Goal: Task Accomplishment & Management: Manage account settings

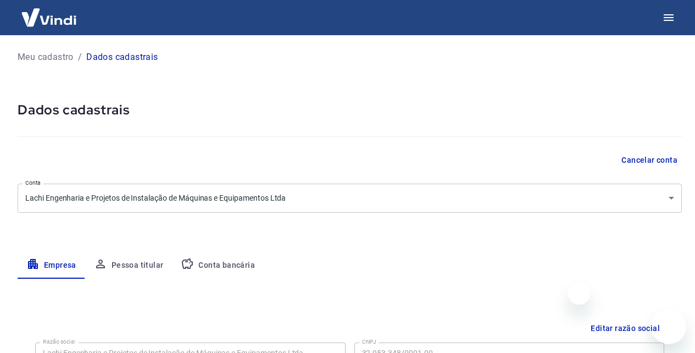
select select "AM"
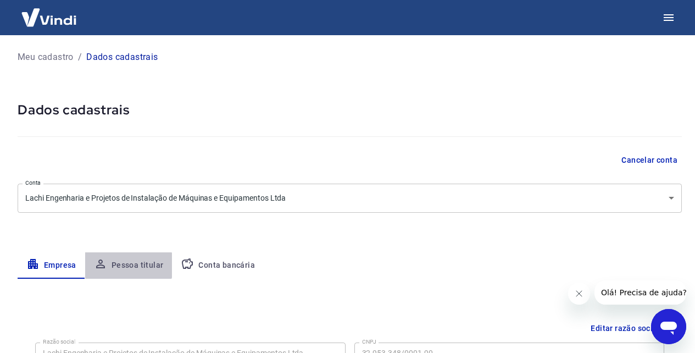
click at [127, 265] on button "Pessoa titular" at bounding box center [128, 265] width 87 height 26
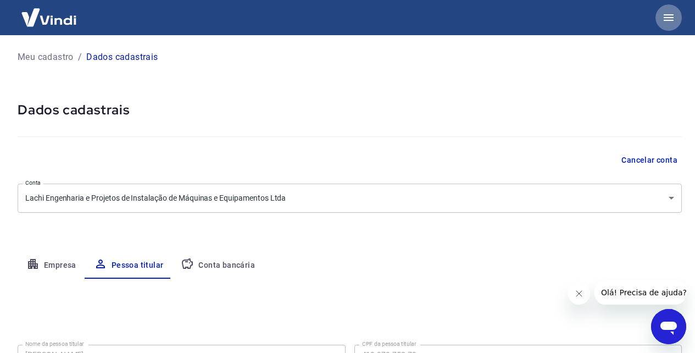
click at [674, 19] on icon "button" at bounding box center [668, 17] width 13 height 13
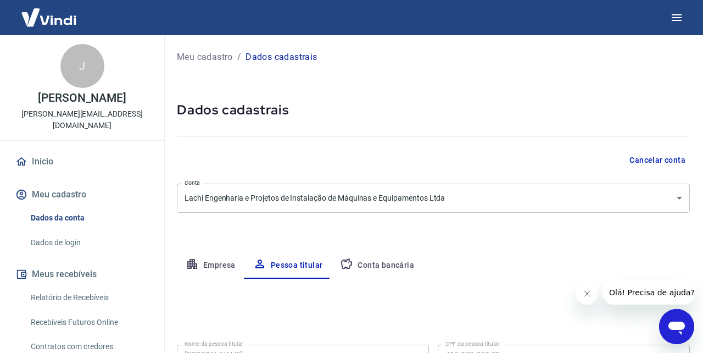
click at [618, 87] on body "J José Alberto Cruz Lachi alberto@lachiengenharia.com.br Início Meu cadastro Da…" at bounding box center [351, 176] width 703 height 353
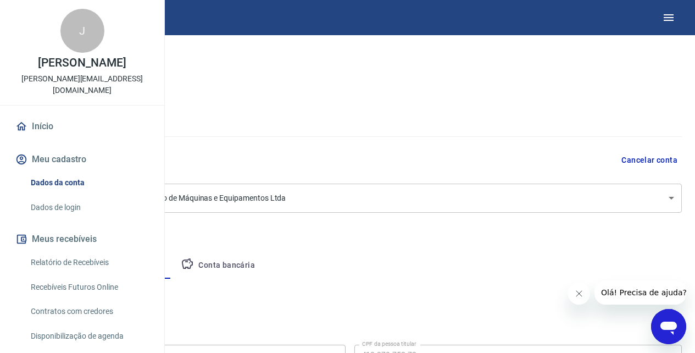
click at [35, 14] on body "J José Alberto Cruz Lachi alberto@lachiengenharia.com.br Início Meu cadastro Da…" at bounding box center [347, 176] width 695 height 353
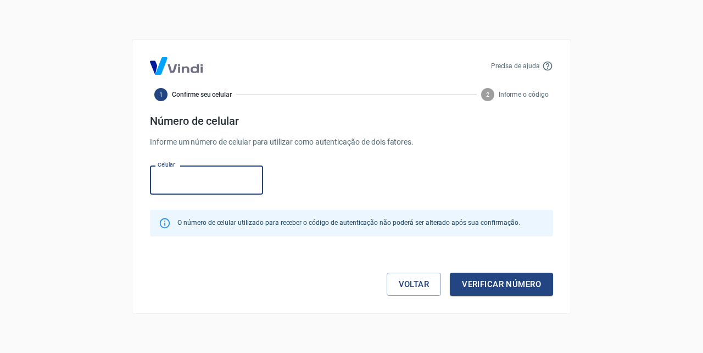
click at [215, 182] on input "Celular" at bounding box center [206, 179] width 113 height 29
type input "(92) 98468-0303"
click at [491, 279] on button "Verificar número" at bounding box center [501, 283] width 103 height 23
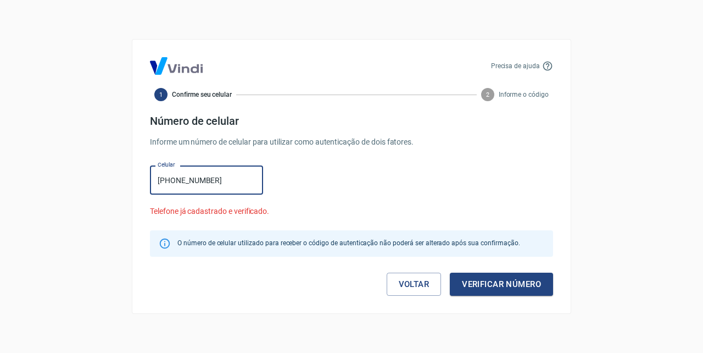
drag, startPoint x: 227, startPoint y: 178, endPoint x: 80, endPoint y: 195, distance: 148.7
click at [80, 195] on div "Precisa de ajuda 1 Confirme seu celular 2 Informe o código Número de celular In…" at bounding box center [351, 176] width 703 height 353
drag, startPoint x: 221, startPoint y: 183, endPoint x: 91, endPoint y: 176, distance: 130.3
click at [91, 176] on div "Precisa de ajuda 1 Confirme seu celular 2 Informe o código Número de celular In…" at bounding box center [351, 176] width 703 height 353
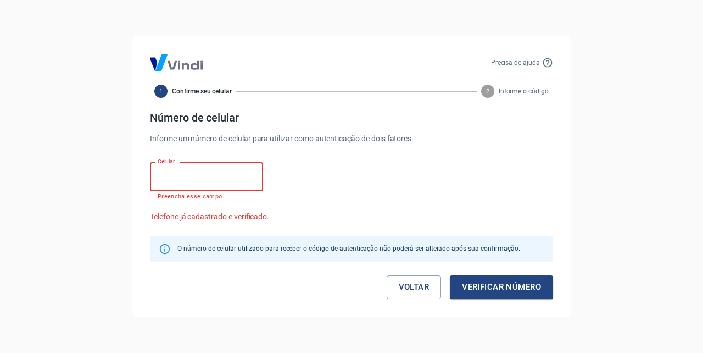
click at [388, 191] on div "Celular Celular Preencha esse campo Telefone já cadastrado e verificado." at bounding box center [351, 190] width 403 height 65
click at [30, 54] on div "Precisa de ajuda 1 Confirme seu celular 2 Informe o código Número de celular In…" at bounding box center [351, 176] width 703 height 353
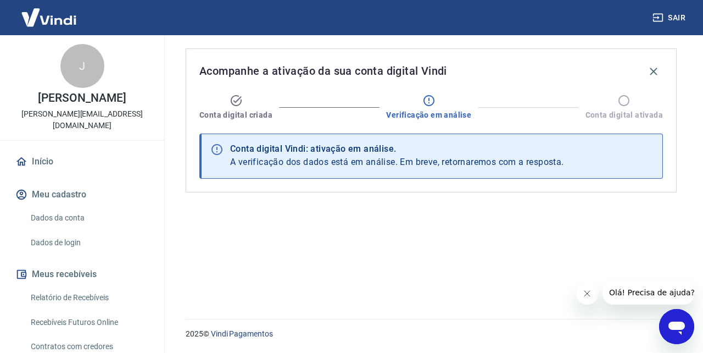
click at [479, 248] on div "Acompanhe a ativação da sua conta digital Vindi Conta digital criada Verificaçã…" at bounding box center [430, 170] width 517 height 270
click at [477, 231] on div "Acompanhe a ativação da sua conta digital Vindi Conta digital criada Verificaçã…" at bounding box center [430, 170] width 517 height 270
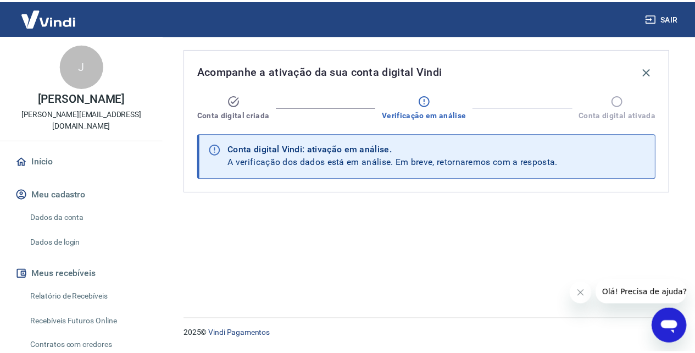
scroll to position [117, 0]
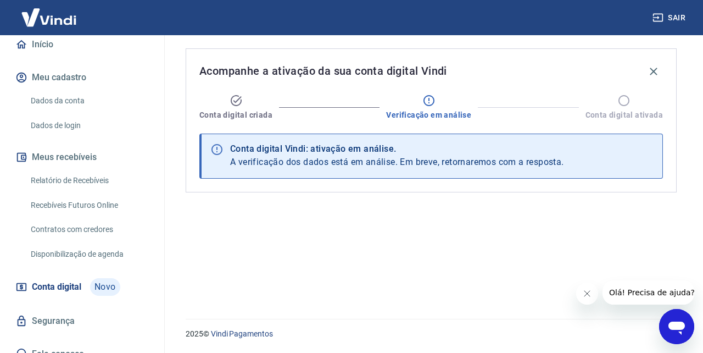
click at [76, 279] on span "Conta digital" at bounding box center [56, 286] width 49 height 15
click at [61, 309] on link "Segurança" at bounding box center [82, 321] width 138 height 24
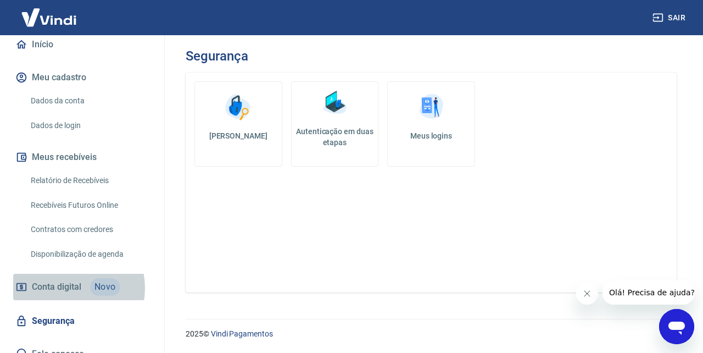
click at [67, 279] on span "Conta digital" at bounding box center [56, 286] width 49 height 15
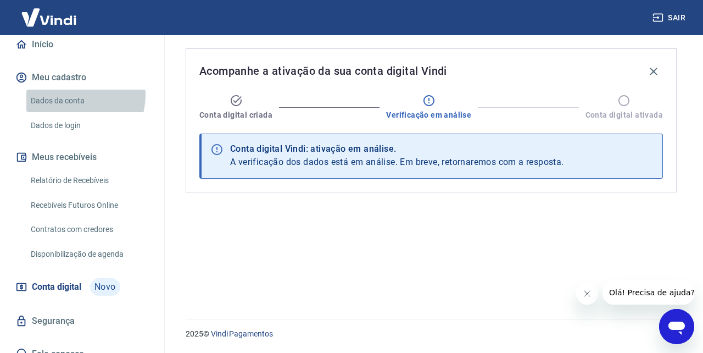
click at [74, 89] on link "Dados da conta" at bounding box center [88, 100] width 125 height 23
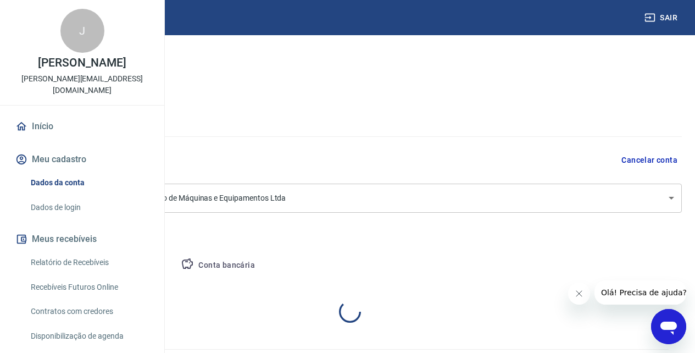
select select "AM"
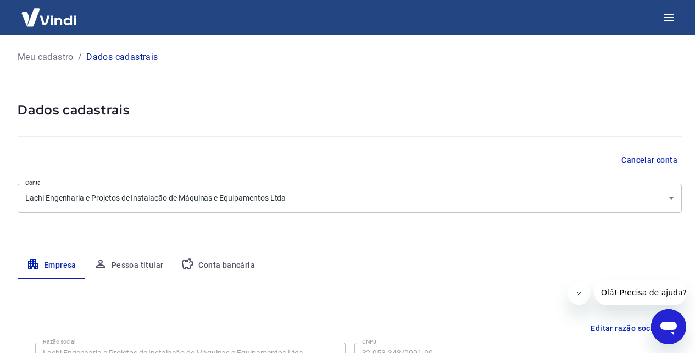
click at [34, 9] on img at bounding box center [48, 17] width 71 height 33
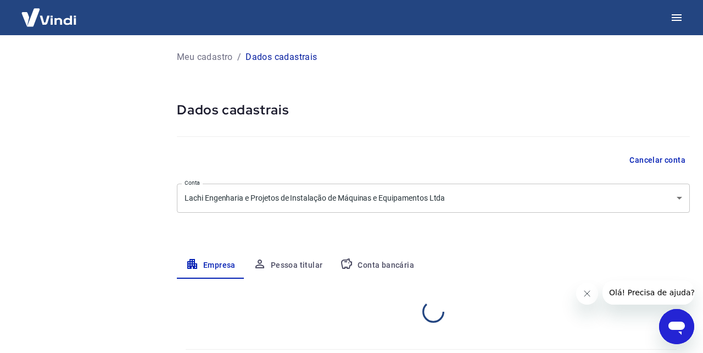
select select "AM"
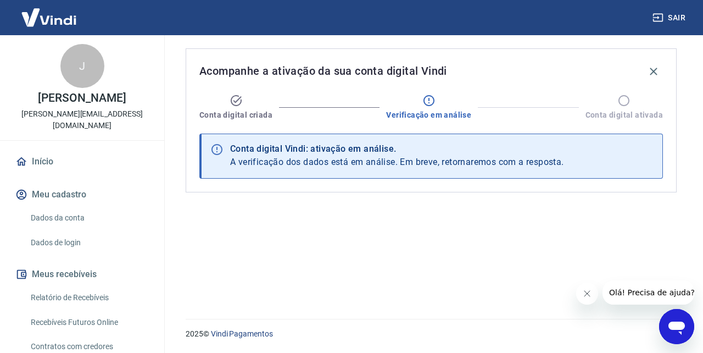
scroll to position [117, 0]
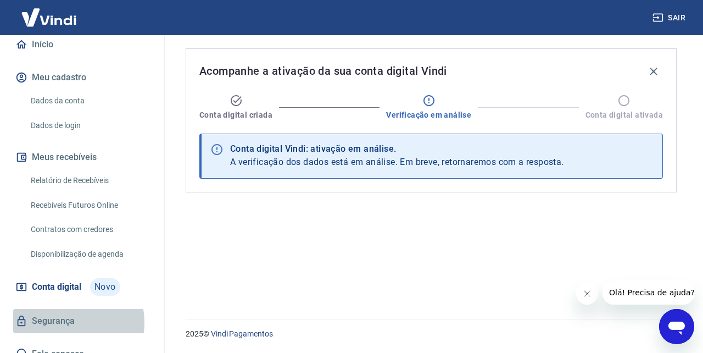
click at [61, 309] on link "Segurança" at bounding box center [82, 321] width 138 height 24
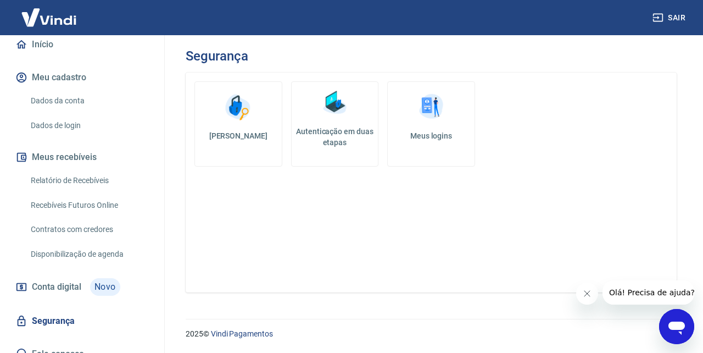
click at [325, 227] on div "Alterar senha Autenticação em duas etapas Meus logins" at bounding box center [431, 182] width 491 height 220
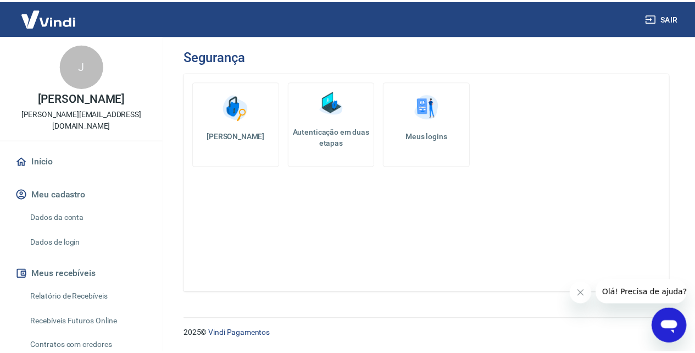
scroll to position [2, 0]
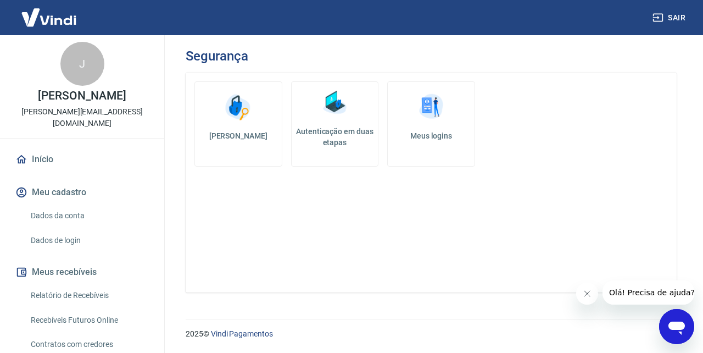
click at [78, 204] on link "Dados da conta" at bounding box center [88, 215] width 125 height 23
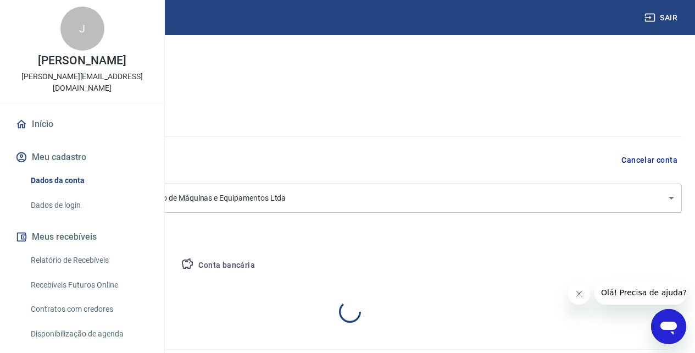
select select "AM"
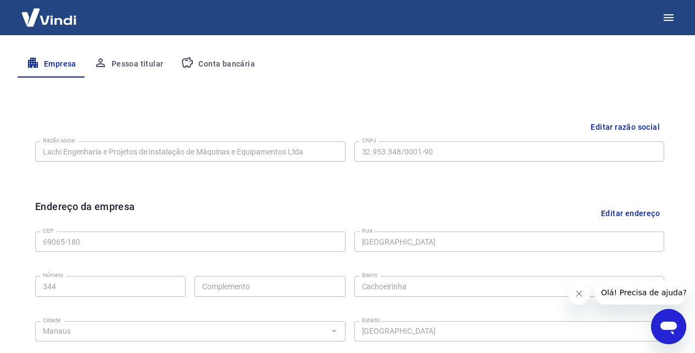
scroll to position [199, 0]
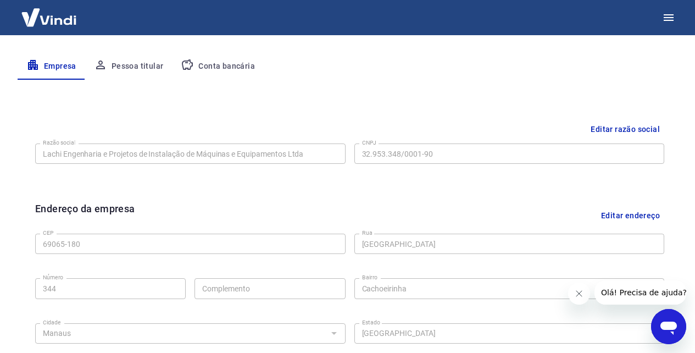
click at [136, 65] on button "Pessoa titular" at bounding box center [128, 66] width 87 height 26
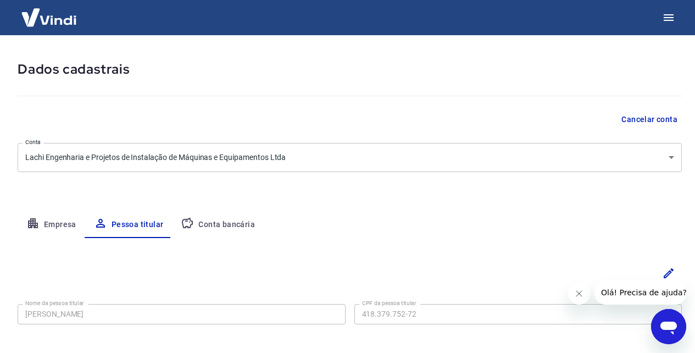
scroll to position [92, 0]
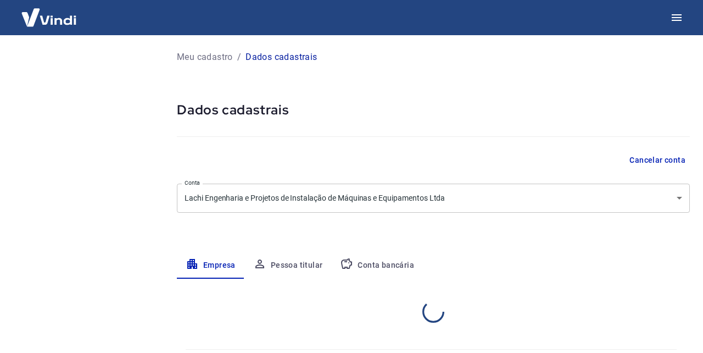
select select "AM"
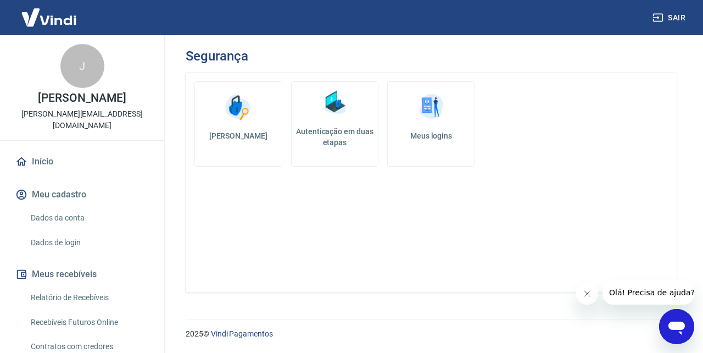
click at [338, 117] on img at bounding box center [334, 102] width 33 height 33
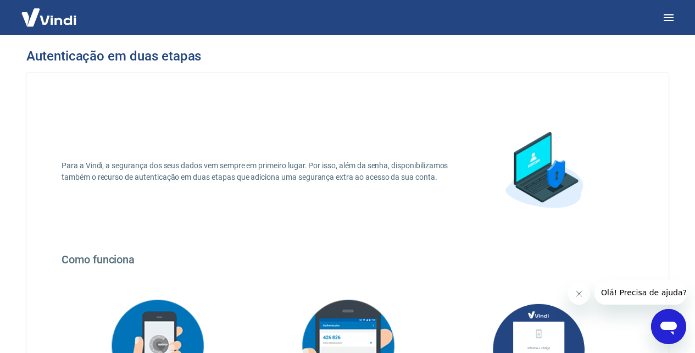
scroll to position [208, 0]
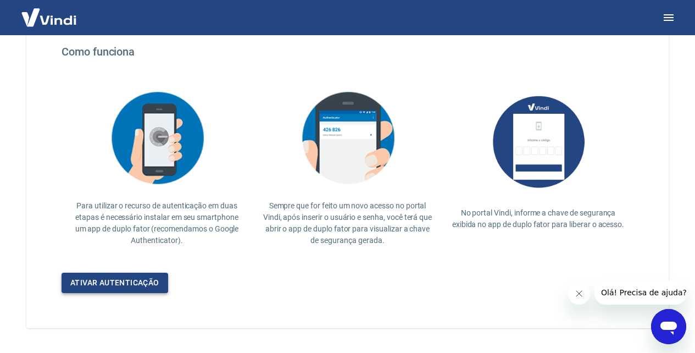
click at [133, 279] on link "Ativar autenticação" at bounding box center [114, 282] width 107 height 20
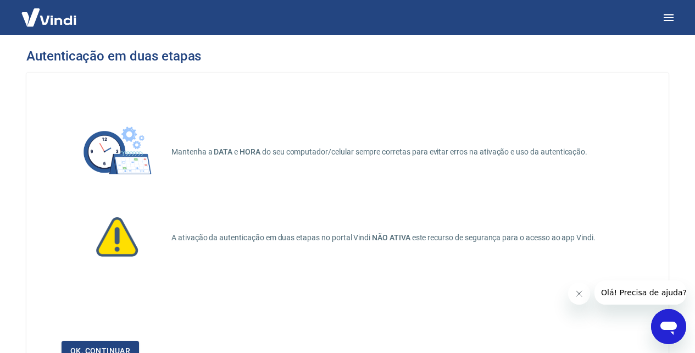
scroll to position [103, 0]
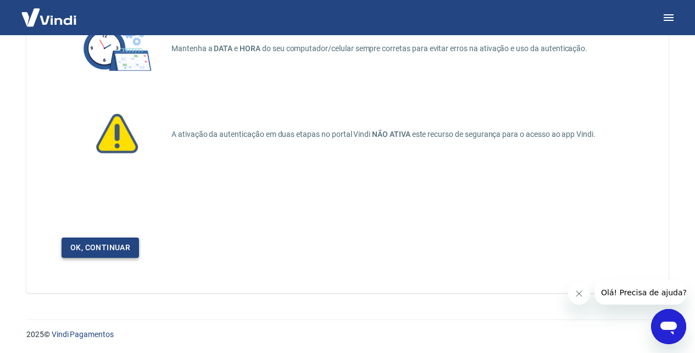
click at [107, 252] on link "Ok, continuar" at bounding box center [99, 247] width 77 height 20
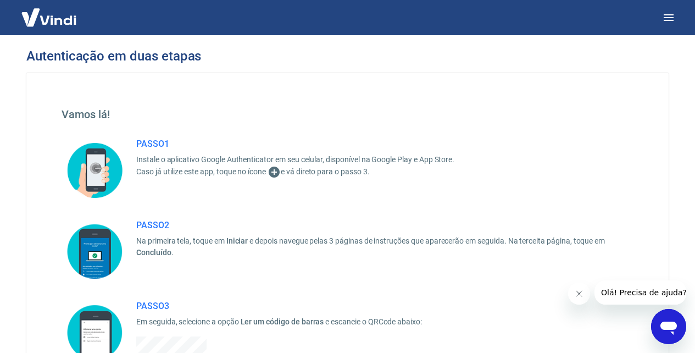
click at [61, 16] on img at bounding box center [48, 17] width 71 height 33
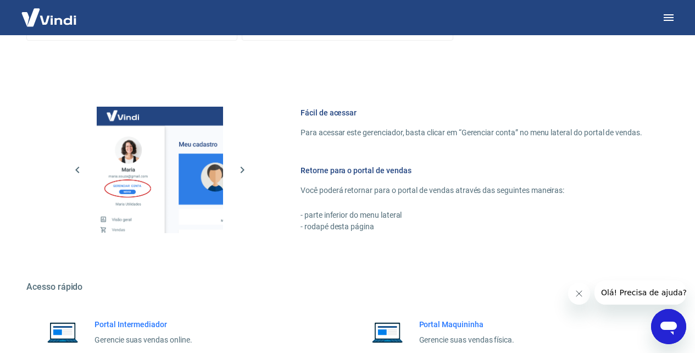
scroll to position [617, 0]
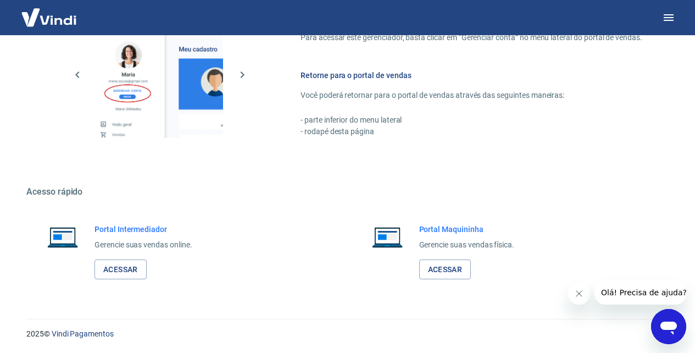
click at [150, 230] on h6 "Portal Intermediador" at bounding box center [143, 228] width 98 height 11
click at [135, 268] on link "Acessar" at bounding box center [120, 269] width 52 height 20
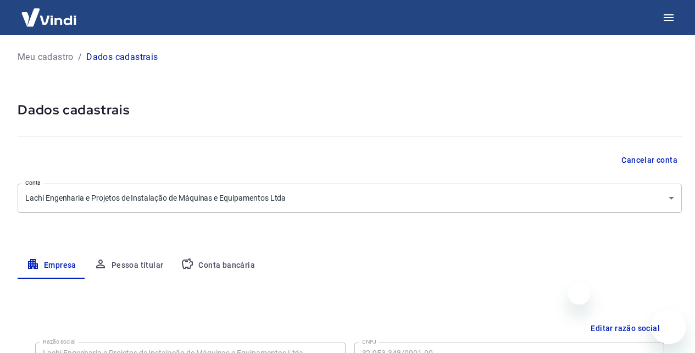
select select "AM"
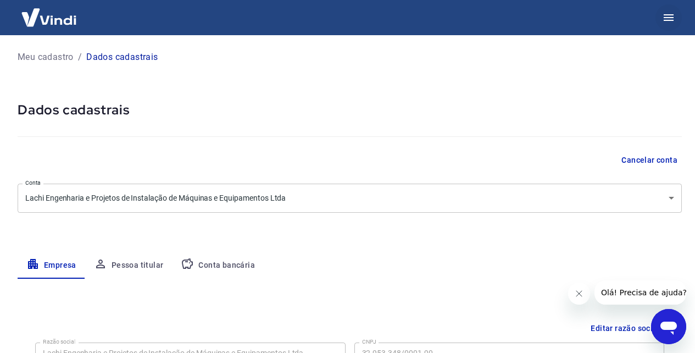
click at [664, 18] on icon "button" at bounding box center [668, 17] width 10 height 7
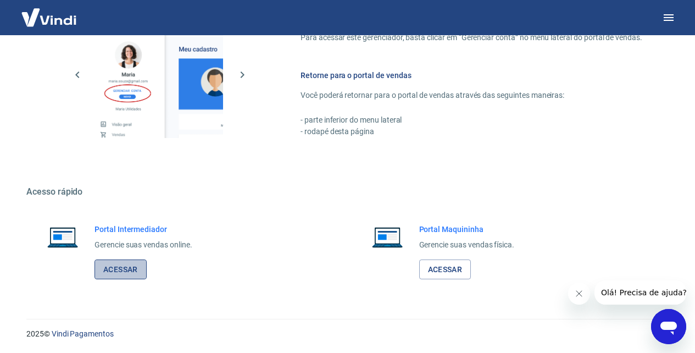
click at [124, 270] on link "Acessar" at bounding box center [120, 269] width 52 height 20
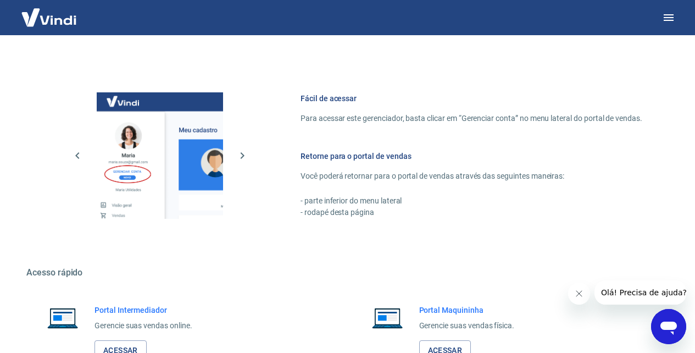
scroll to position [617, 0]
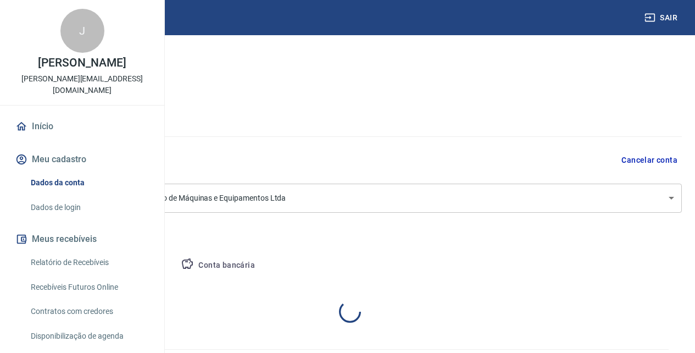
select select "AM"
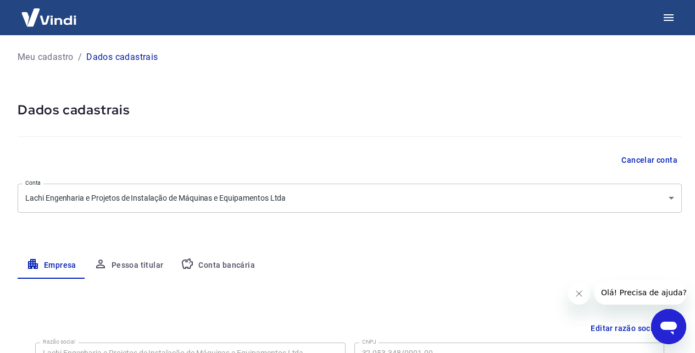
click at [38, 56] on p "Meu cadastro" at bounding box center [46, 57] width 56 height 13
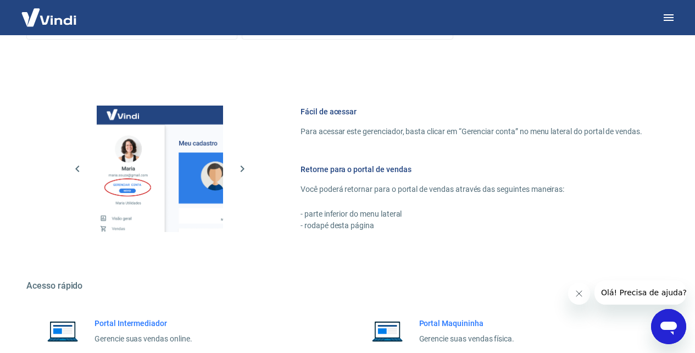
scroll to position [617, 0]
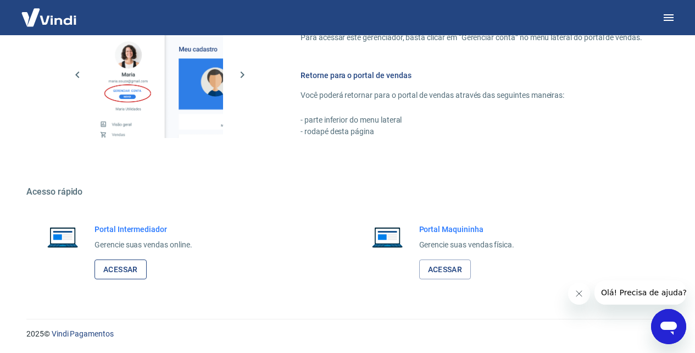
click at [118, 268] on link "Acessar" at bounding box center [120, 269] width 52 height 20
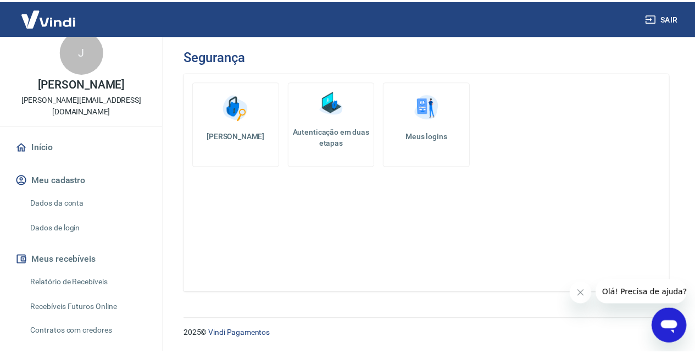
scroll to position [64, 0]
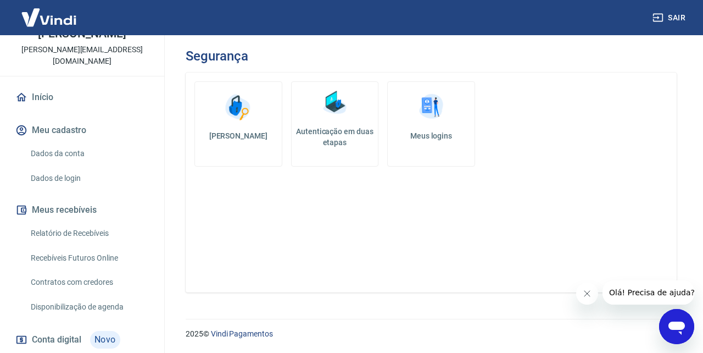
click at [61, 167] on link "Dados de login" at bounding box center [88, 178] width 125 height 23
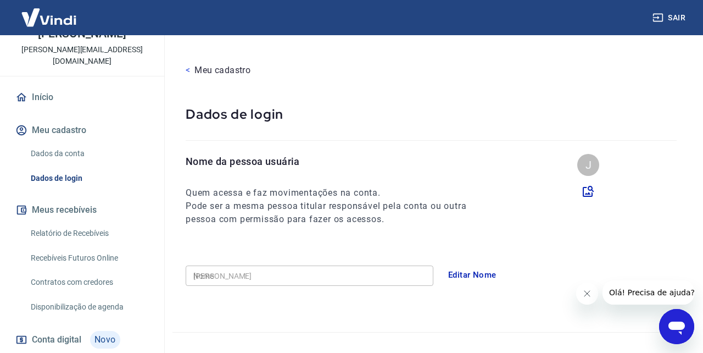
type input "(92) 98468-0303"
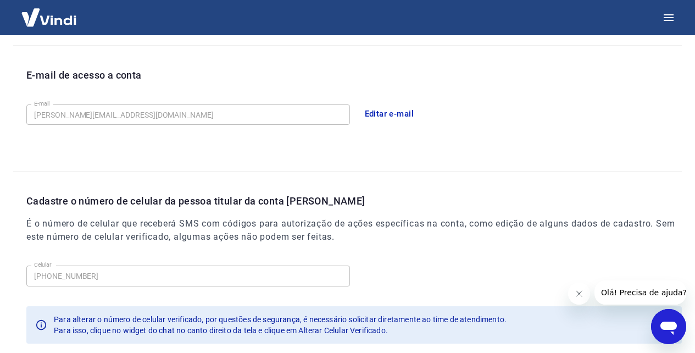
scroll to position [304, 0]
